Goal: Entertainment & Leisure: Consume media (video, audio)

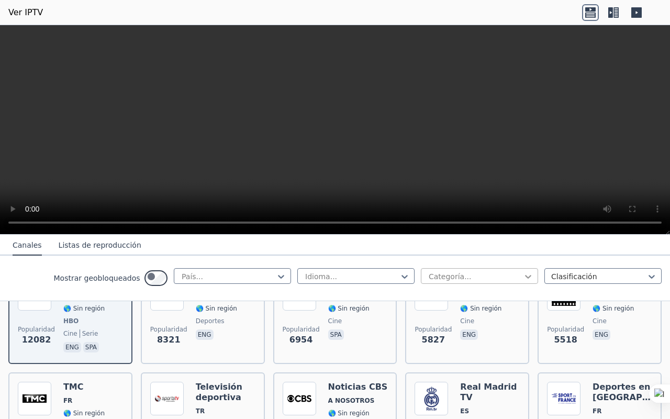
scroll to position [152, 0]
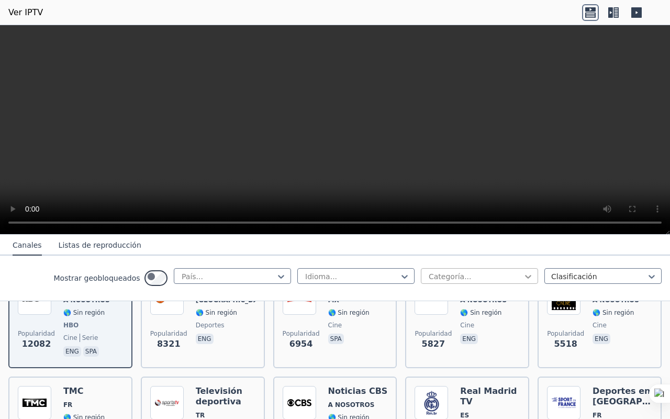
click at [523, 282] on icon at bounding box center [528, 276] width 10 height 10
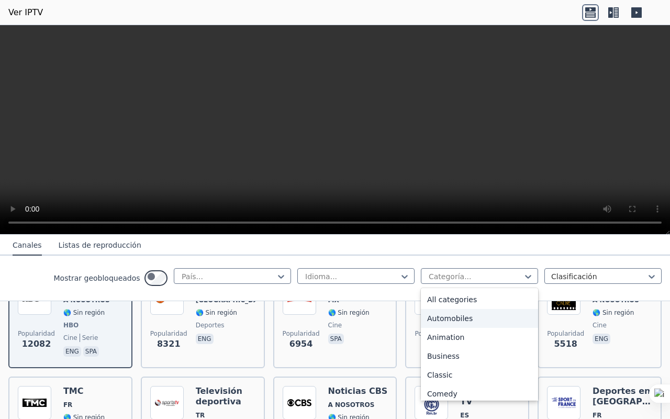
click at [458, 328] on div "Automobiles" at bounding box center [479, 318] width 117 height 19
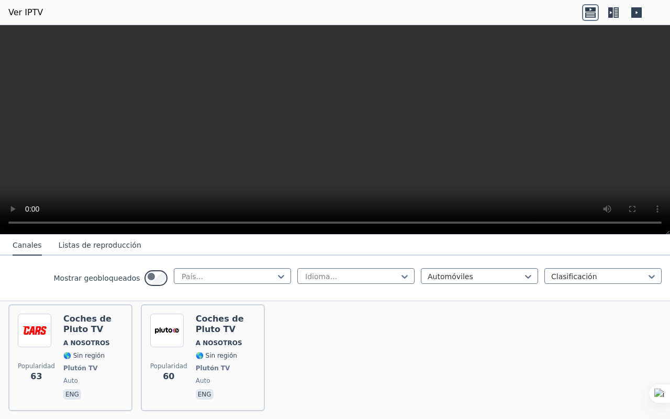
scroll to position [463, 0]
click at [565, 232] on img at bounding box center [564, 216] width 34 height 34
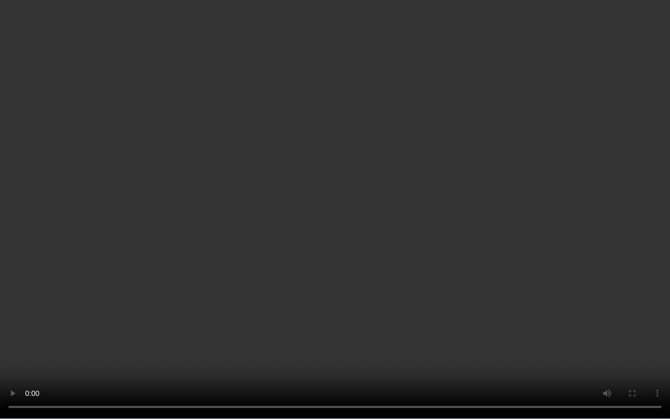
click at [219, 185] on video at bounding box center [335, 209] width 670 height 419
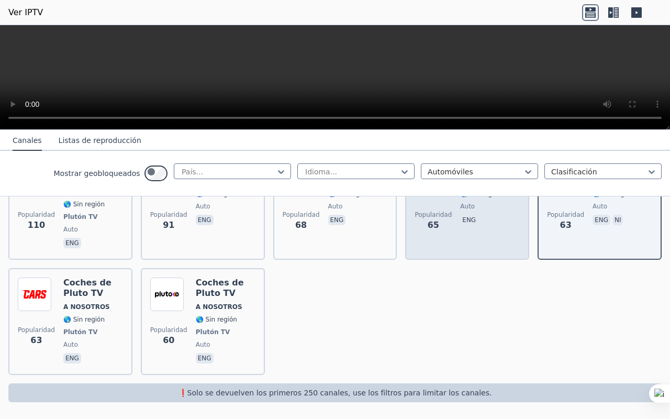
click at [497, 250] on div "Motorvisión [US_STATE] 🌎 Sin región auto eng" at bounding box center [488, 206] width 56 height 88
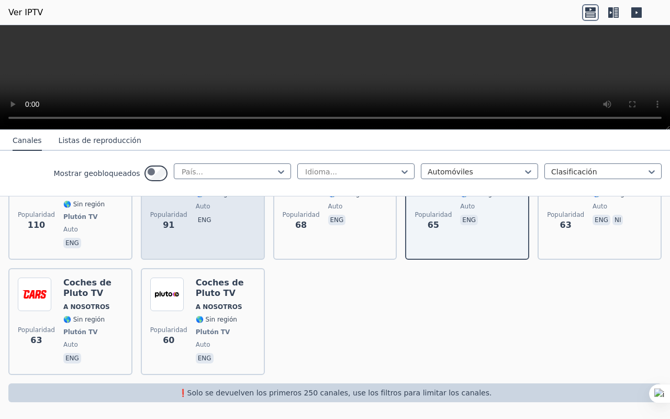
click at [171, 196] on img at bounding box center [167, 179] width 34 height 34
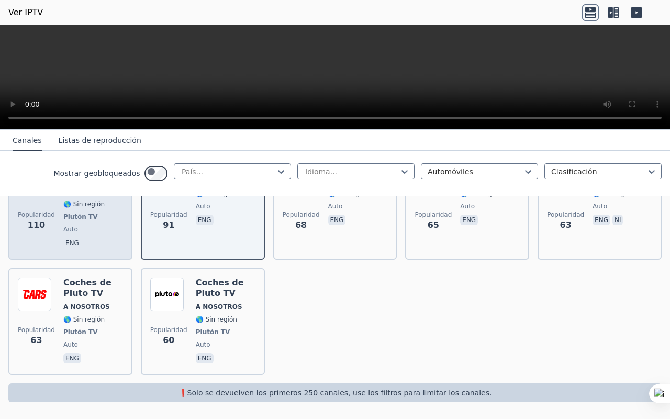
click at [51, 196] on img at bounding box center [35, 179] width 34 height 34
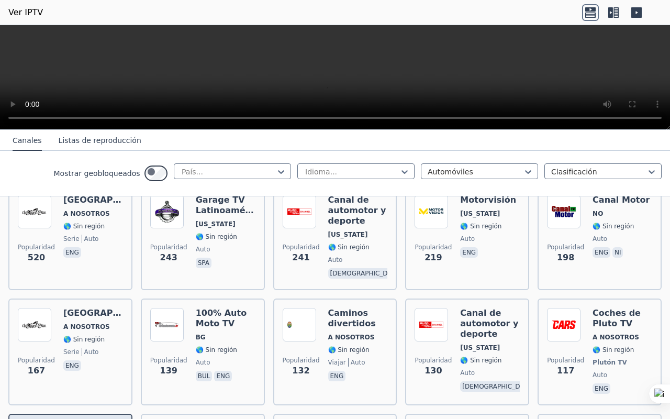
scroll to position [141, 0]
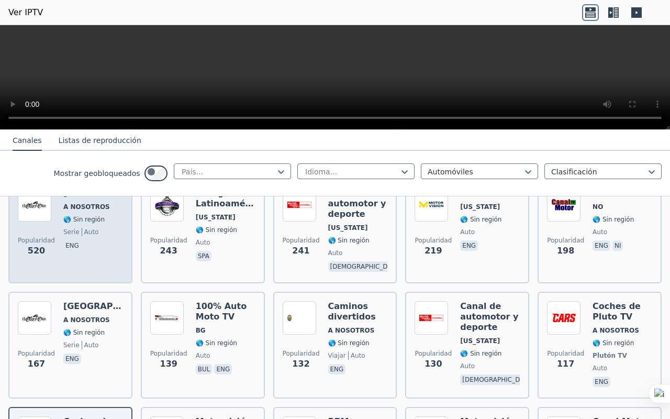
click at [34, 221] on img at bounding box center [35, 205] width 34 height 34
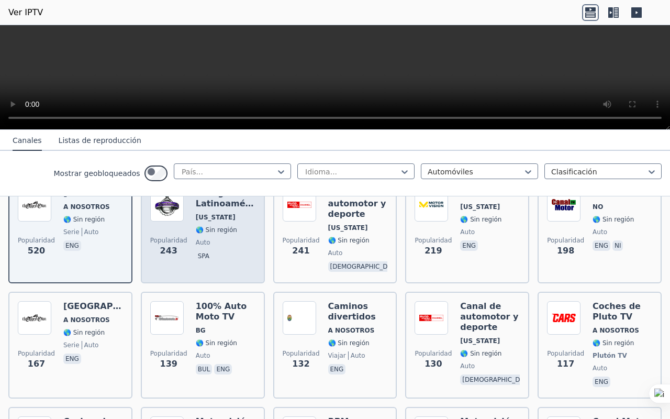
click at [210, 246] on font "auto" at bounding box center [203, 242] width 15 height 7
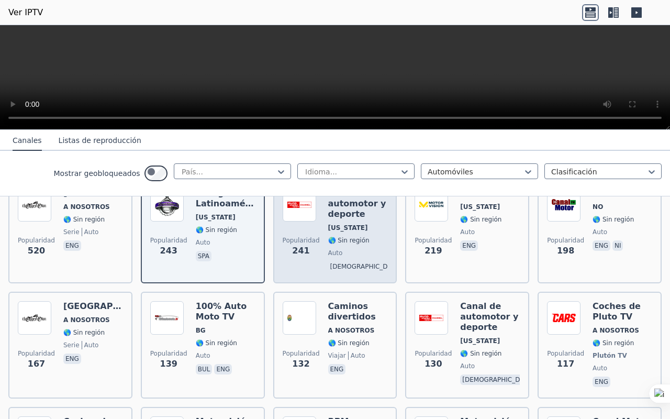
click at [364, 219] on h6 "Canal de automotor y deporte" at bounding box center [358, 203] width 60 height 31
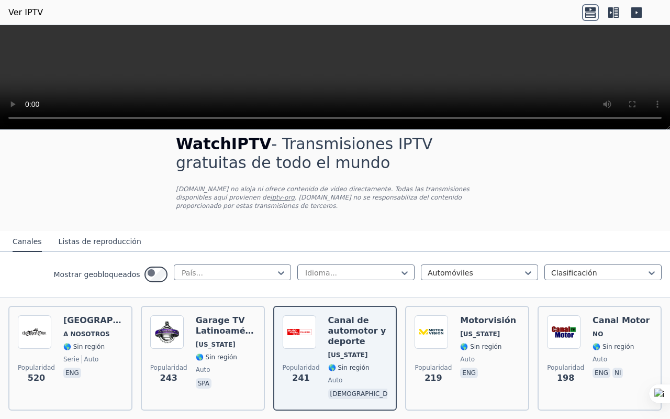
scroll to position [0, 0]
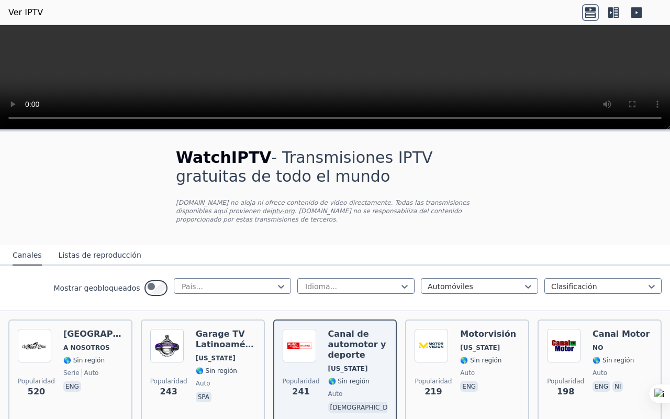
click at [614, 15] on icon at bounding box center [616, 12] width 5 height 10
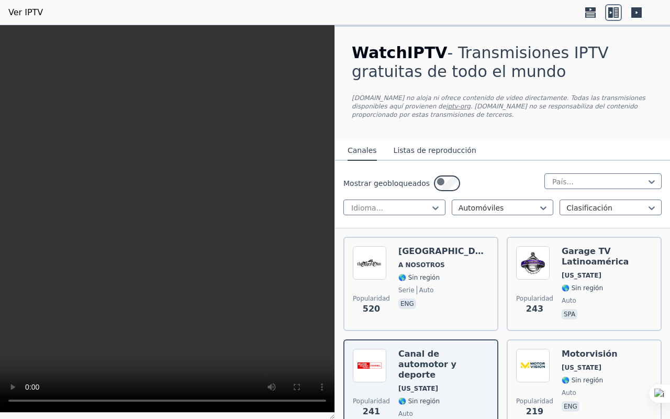
click at [632, 18] on icon at bounding box center [636, 12] width 10 height 10
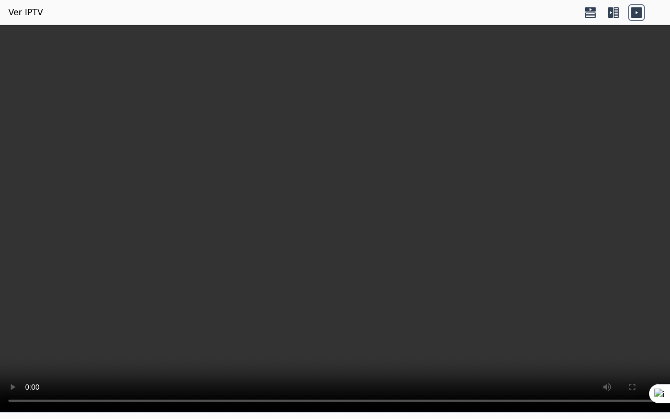
click at [608, 16] on icon at bounding box center [610, 12] width 5 height 10
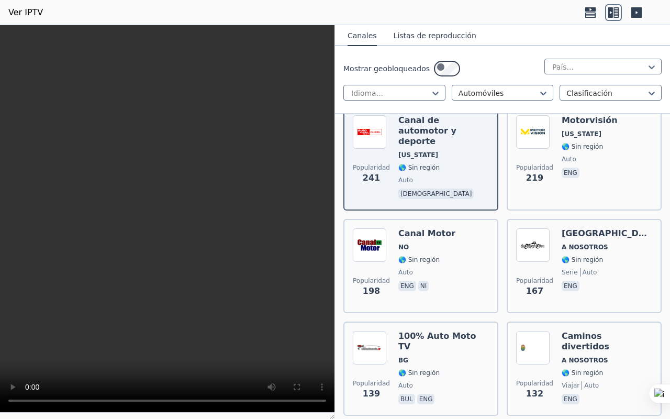
scroll to position [249, 0]
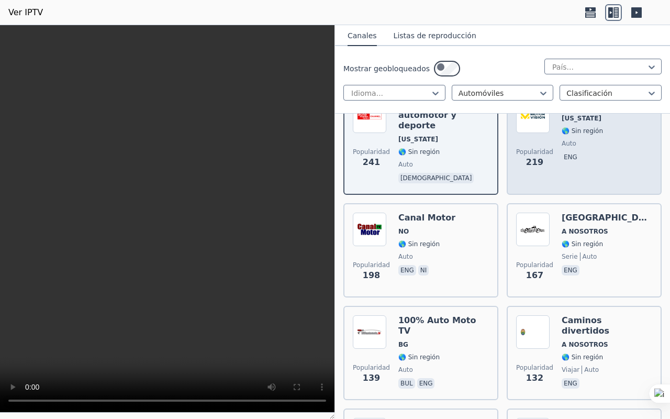
click at [550, 133] on img at bounding box center [533, 116] width 34 height 34
